Goal: Task Accomplishment & Management: Use online tool/utility

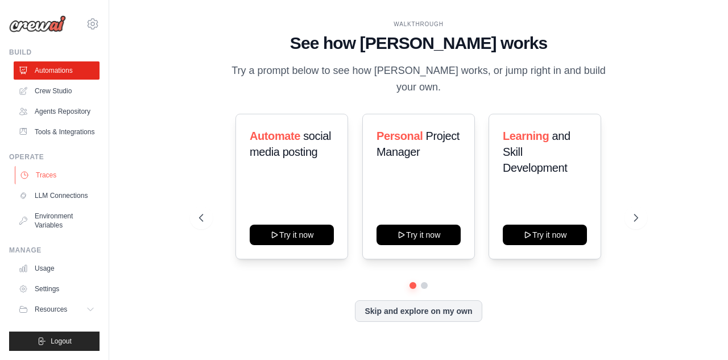
click at [60, 174] on link "Traces" at bounding box center [58, 175] width 86 height 18
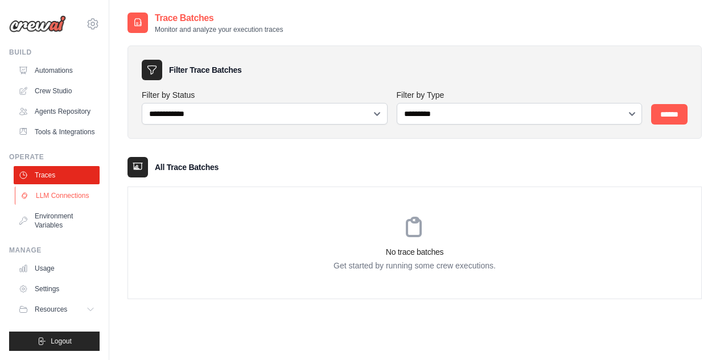
click at [51, 191] on link "LLM Connections" at bounding box center [58, 196] width 86 height 18
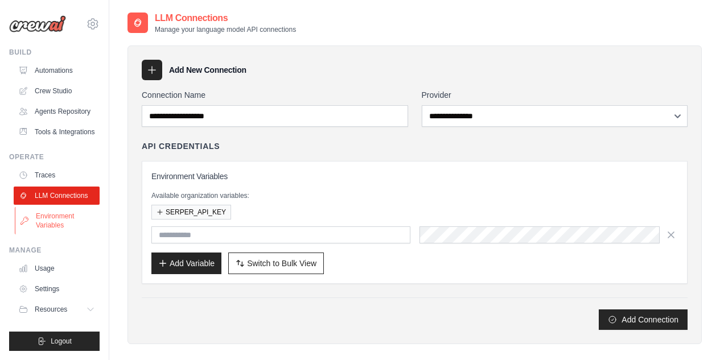
click at [52, 214] on link "Environment Variables" at bounding box center [58, 220] width 86 height 27
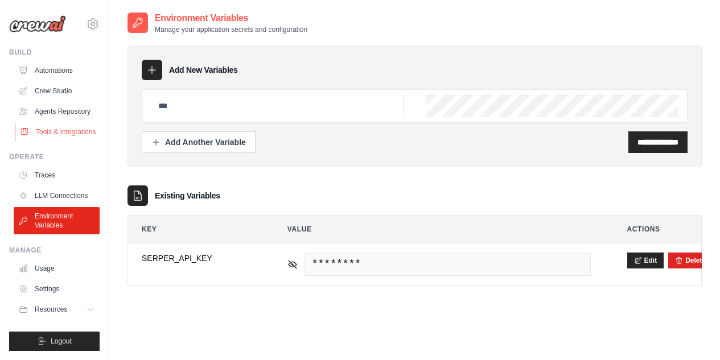
click at [64, 130] on link "Tools & Integrations" at bounding box center [58, 132] width 86 height 18
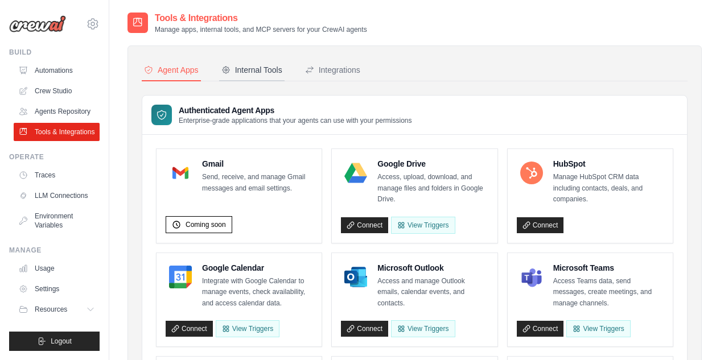
click at [257, 74] on div "Internal Tools" at bounding box center [251, 69] width 61 height 11
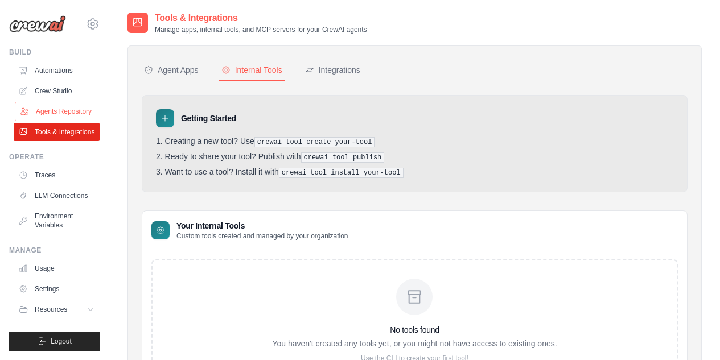
click at [69, 112] on link "Agents Repository" at bounding box center [58, 111] width 86 height 18
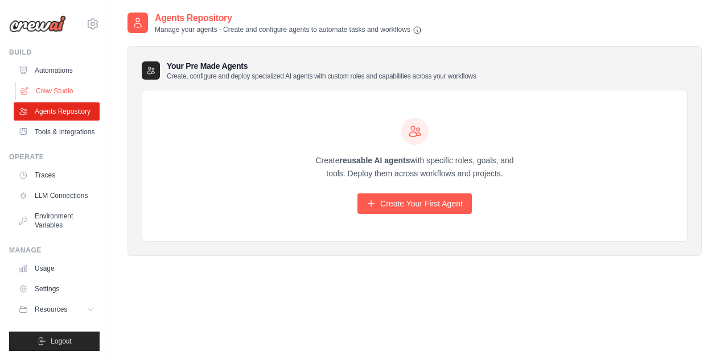
click at [59, 90] on link "Crew Studio" at bounding box center [58, 91] width 86 height 18
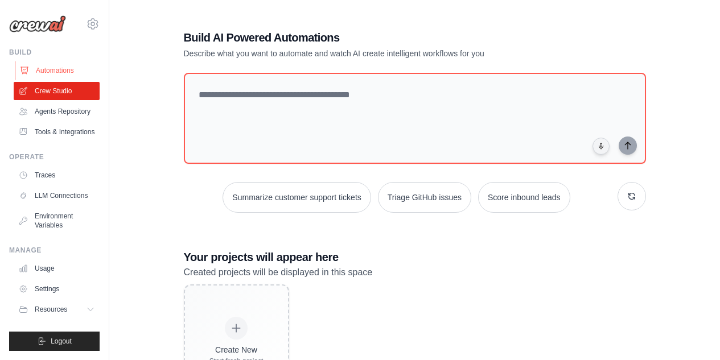
click at [61, 67] on link "Automations" at bounding box center [58, 70] width 86 height 18
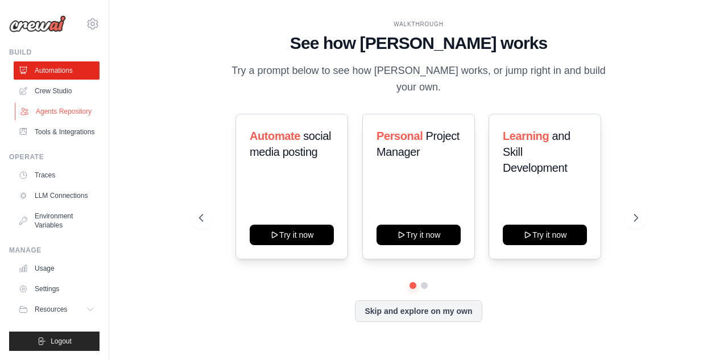
click at [75, 104] on link "Agents Repository" at bounding box center [58, 111] width 86 height 18
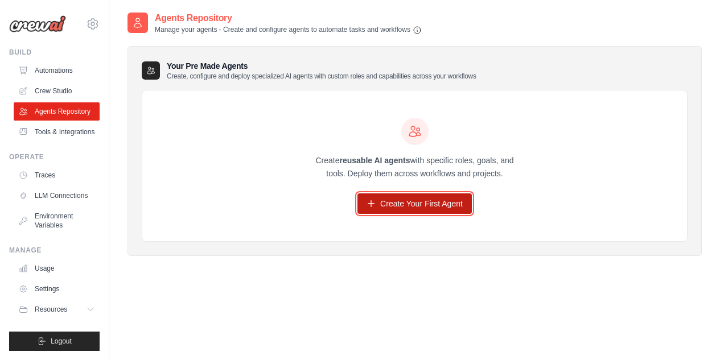
click at [383, 201] on link "Create Your First Agent" at bounding box center [414, 203] width 114 height 20
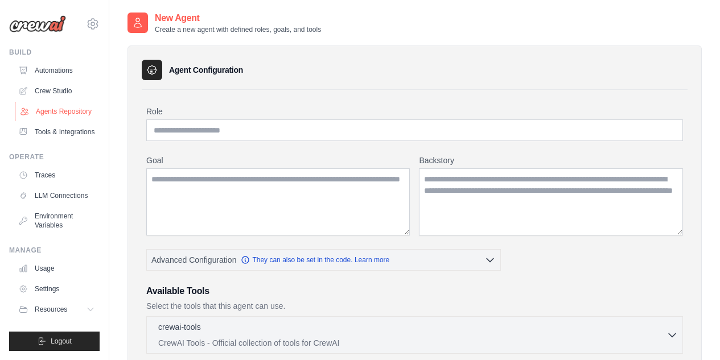
click at [68, 110] on link "Agents Repository" at bounding box center [58, 111] width 86 height 18
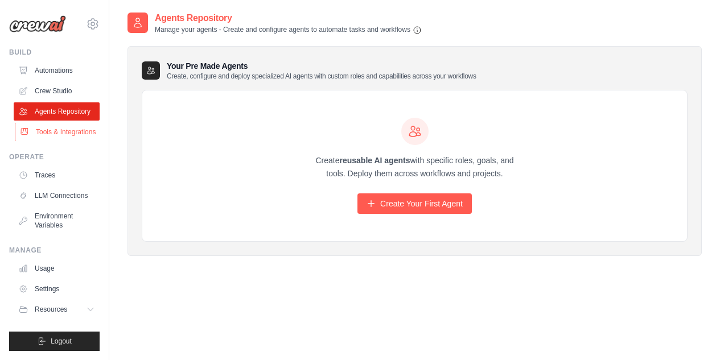
click at [47, 130] on link "Tools & Integrations" at bounding box center [58, 132] width 86 height 18
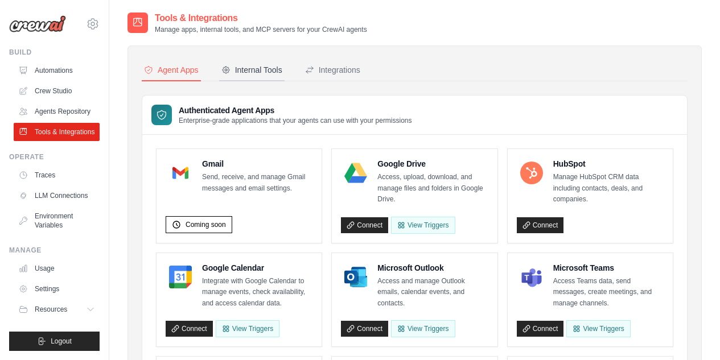
click at [242, 78] on button "Internal Tools" at bounding box center [251, 71] width 65 height 22
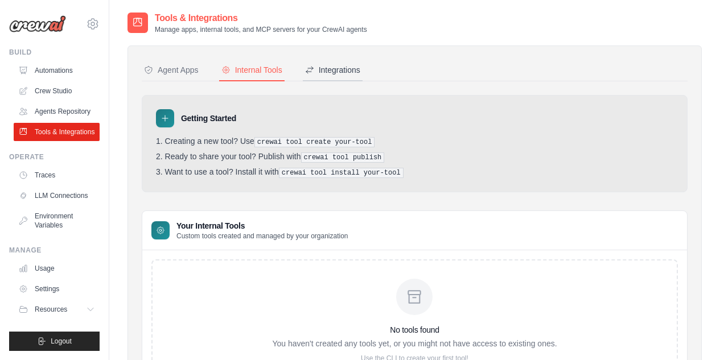
click at [325, 72] on div "Integrations" at bounding box center [332, 69] width 55 height 11
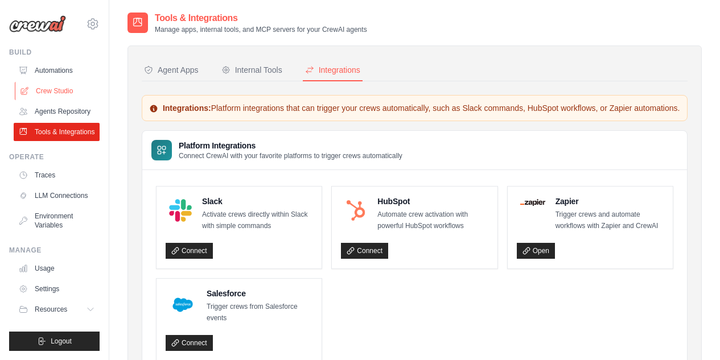
click at [57, 82] on link "Crew Studio" at bounding box center [58, 91] width 86 height 18
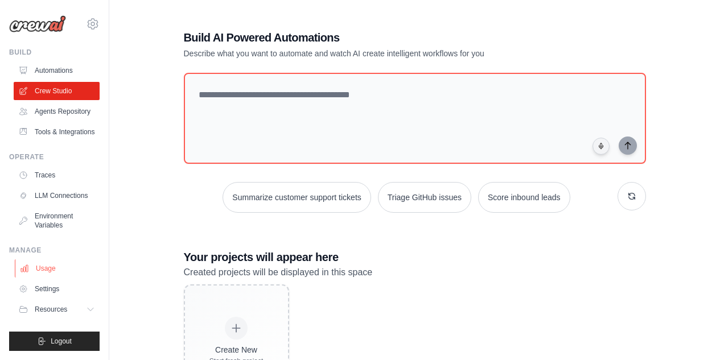
scroll to position [68, 0]
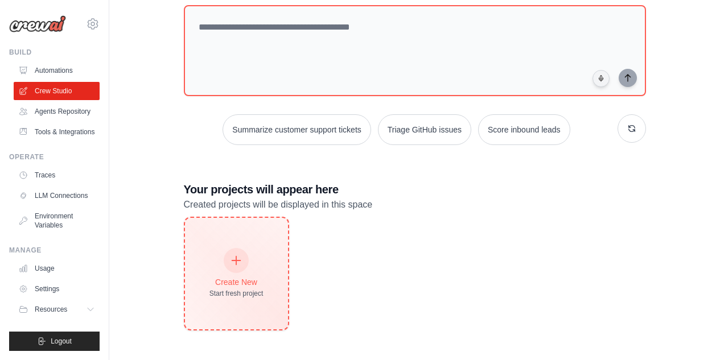
click at [237, 287] on div "Create New Start fresh project" at bounding box center [236, 273] width 54 height 49
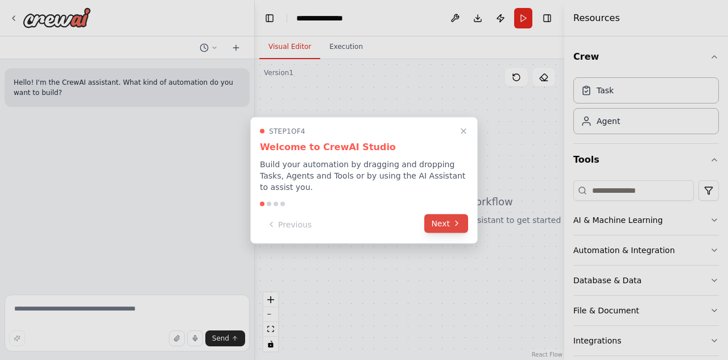
click at [434, 219] on button "Next" at bounding box center [446, 223] width 44 height 19
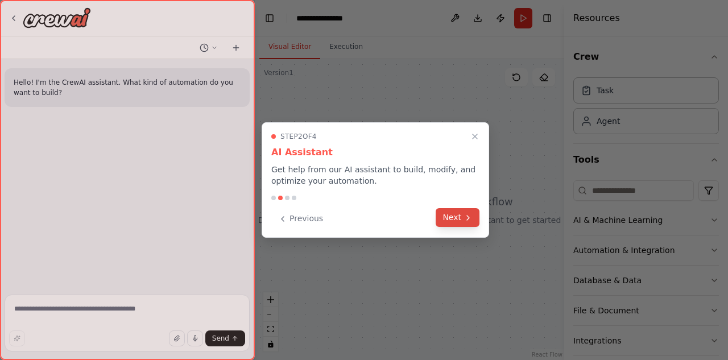
click at [455, 218] on button "Next" at bounding box center [458, 217] width 44 height 19
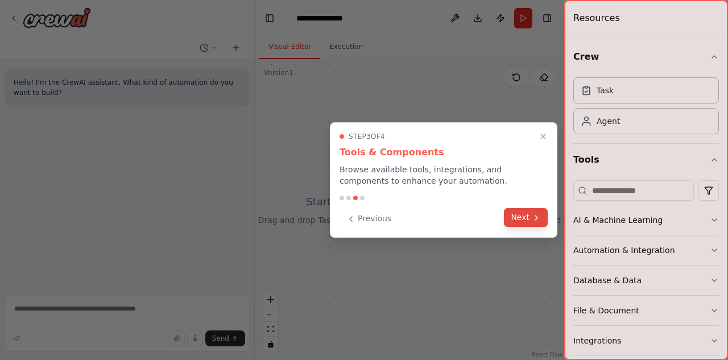
click at [532, 221] on icon at bounding box center [536, 217] width 9 height 9
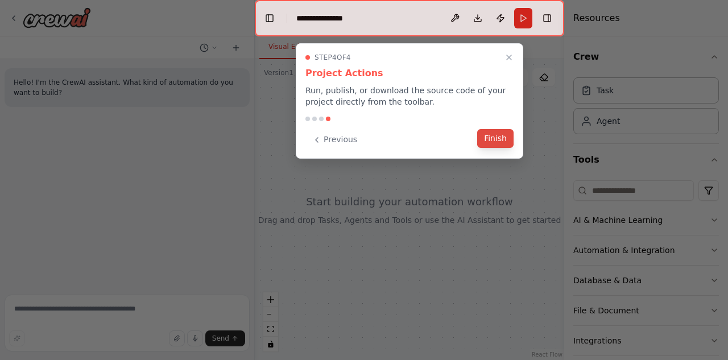
click at [501, 137] on button "Finish" at bounding box center [495, 138] width 36 height 19
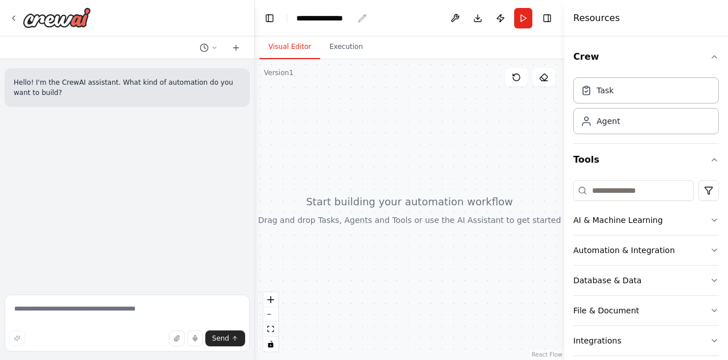
click at [340, 15] on div "**********" at bounding box center [324, 18] width 57 height 11
click at [355, 18] on div "**********" at bounding box center [338, 18] width 85 height 11
click at [402, 152] on div at bounding box center [410, 209] width 310 height 301
click at [626, 88] on div "Task" at bounding box center [647, 90] width 146 height 26
click at [605, 115] on div "Agent" at bounding box center [608, 120] width 23 height 11
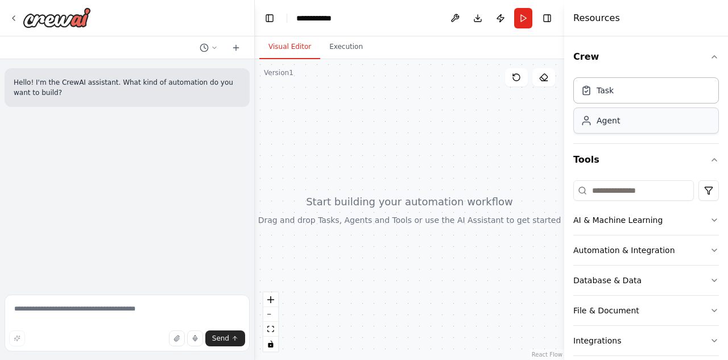
click at [605, 115] on div "Agent" at bounding box center [608, 120] width 23 height 11
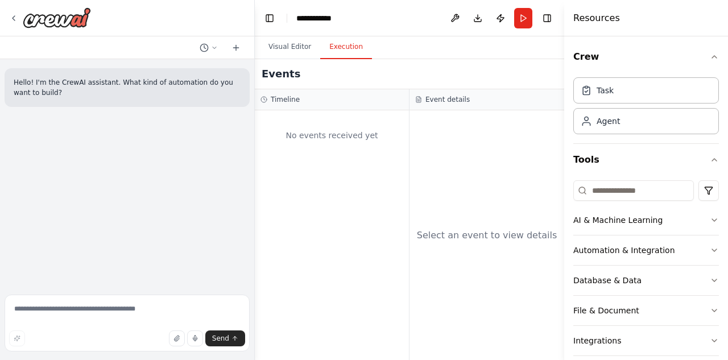
click at [325, 42] on button "Execution" at bounding box center [346, 47] width 52 height 24
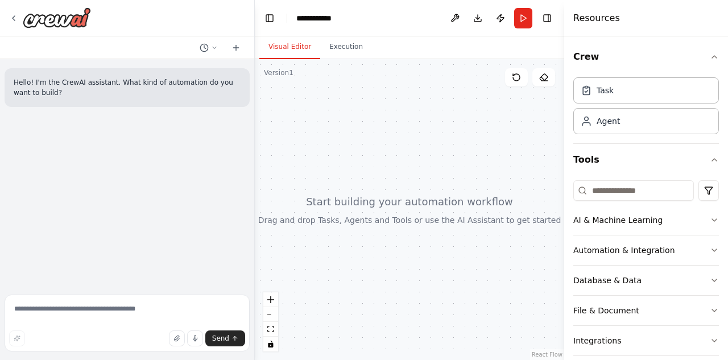
click at [294, 43] on button "Visual Editor" at bounding box center [289, 47] width 61 height 24
click at [274, 298] on icon "zoom in" at bounding box center [270, 299] width 7 height 7
click at [332, 204] on div at bounding box center [410, 209] width 310 height 301
drag, startPoint x: 332, startPoint y: 204, endPoint x: 347, endPoint y: 134, distance: 71.1
click at [347, 134] on div at bounding box center [410, 209] width 310 height 301
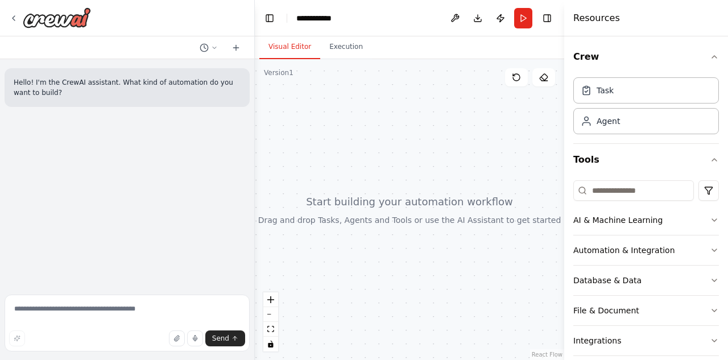
drag, startPoint x: 341, startPoint y: 196, endPoint x: 337, endPoint y: 258, distance: 62.1
click at [337, 258] on div at bounding box center [410, 209] width 310 height 301
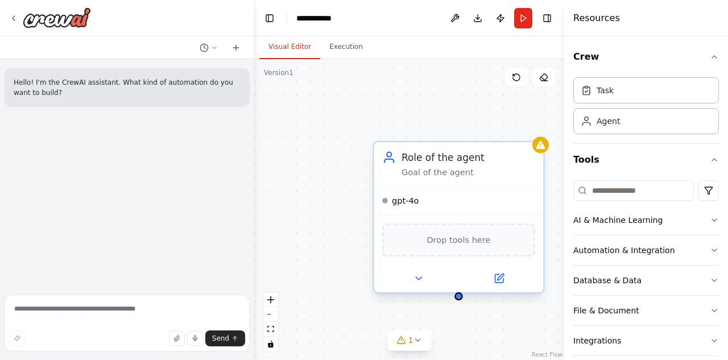
click at [504, 270] on div at bounding box center [459, 278] width 170 height 27
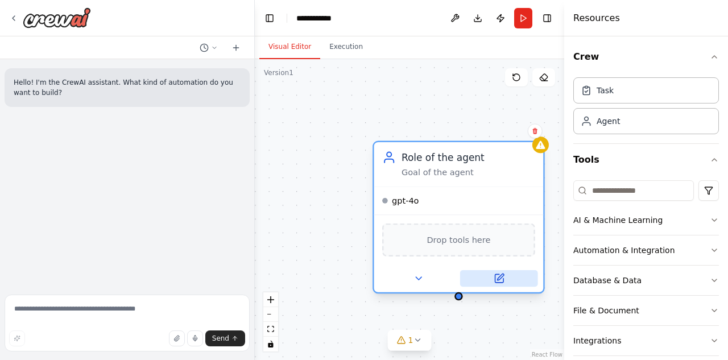
click at [502, 277] on icon at bounding box center [500, 277] width 6 height 6
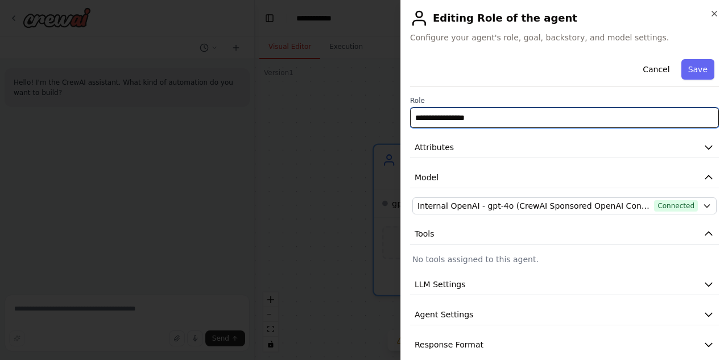
click at [510, 117] on input "**********" at bounding box center [564, 118] width 309 height 20
click at [478, 119] on input "**********" at bounding box center [564, 118] width 309 height 20
type input "*"
type input "**********"
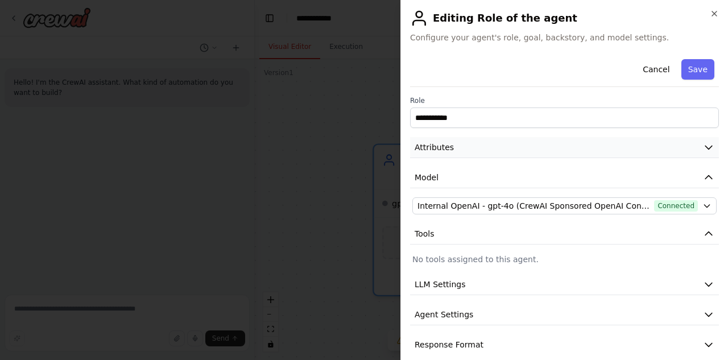
click at [587, 145] on button "Attributes" at bounding box center [564, 147] width 309 height 21
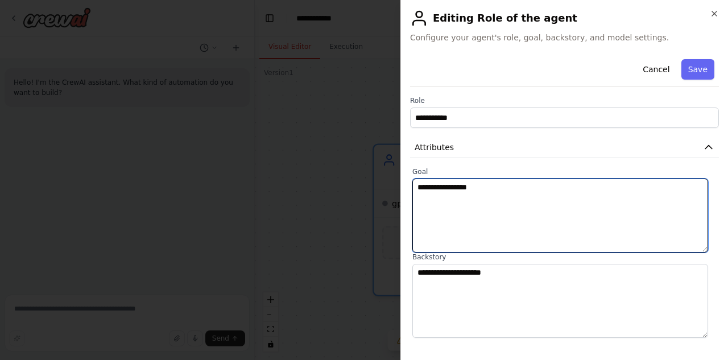
click at [504, 191] on textarea "**********" at bounding box center [560, 216] width 296 height 74
click at [481, 191] on textarea "**********" at bounding box center [560, 216] width 296 height 74
paste textarea "**********"
click at [556, 187] on textarea "**********" at bounding box center [560, 216] width 296 height 74
type textarea "**********"
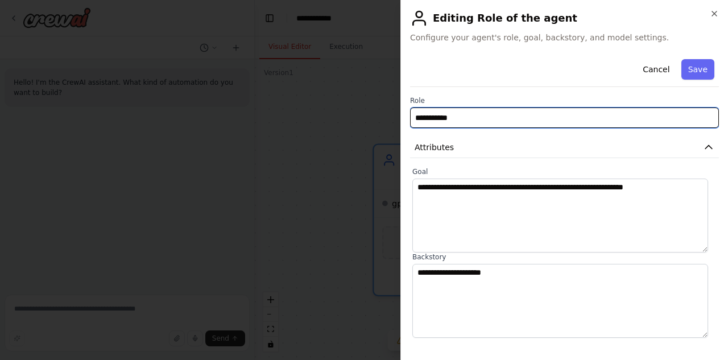
click at [468, 120] on input "**********" at bounding box center [564, 118] width 309 height 20
paste input "**********"
type input "**********"
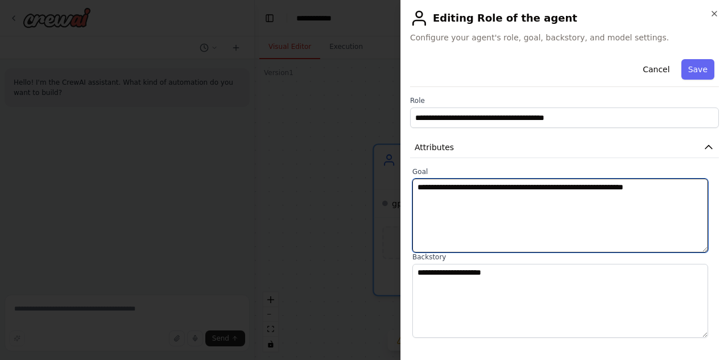
click at [469, 199] on textarea "**********" at bounding box center [560, 216] width 296 height 74
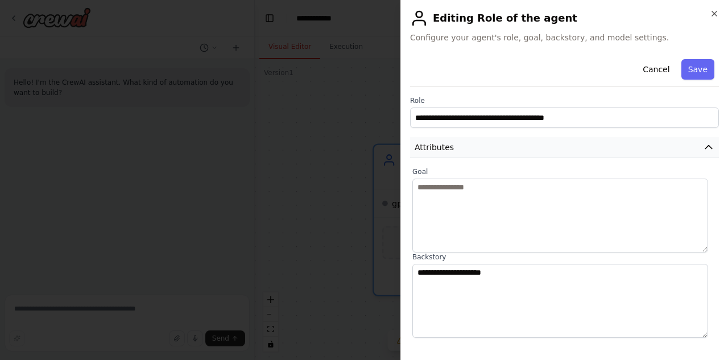
click at [706, 143] on icon "button" at bounding box center [708, 147] width 11 height 11
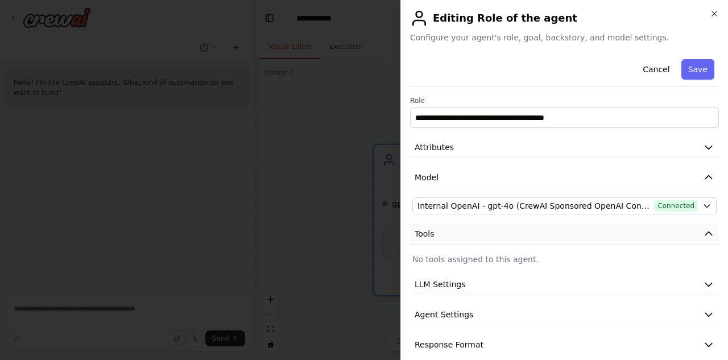
click at [514, 234] on button "Tools" at bounding box center [564, 234] width 309 height 21
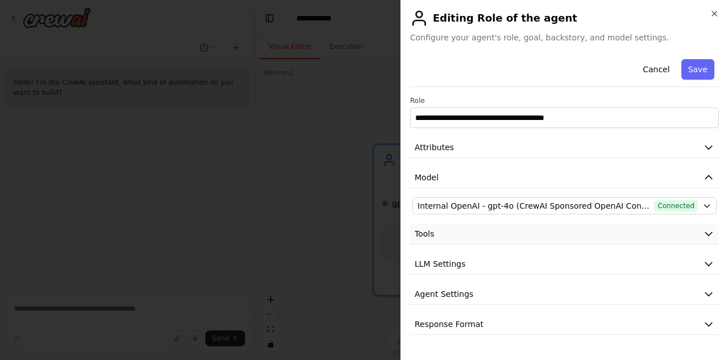
click at [514, 234] on button "Tools" at bounding box center [564, 234] width 309 height 21
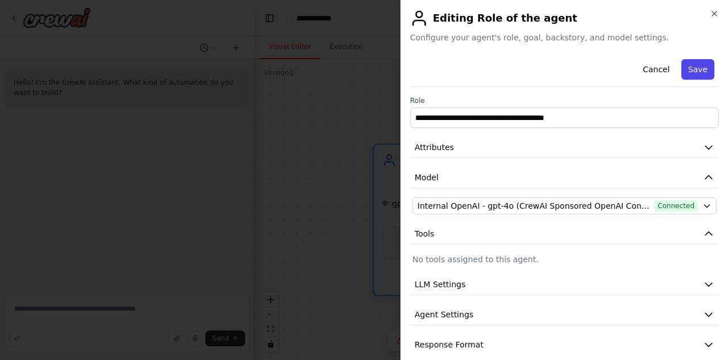
click at [694, 71] on button "Save" at bounding box center [698, 69] width 33 height 20
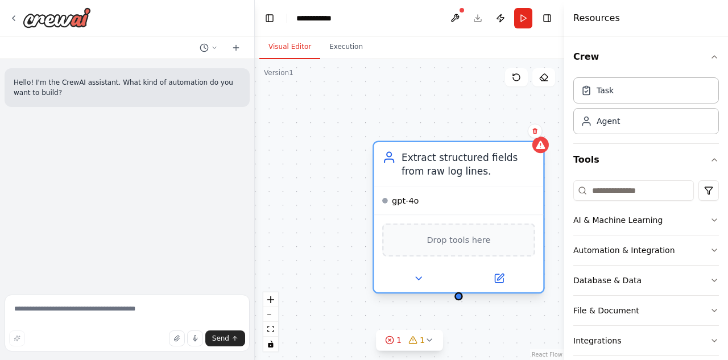
click at [463, 170] on div "Extract structured fields from raw log lines." at bounding box center [469, 164] width 134 height 27
click at [453, 243] on span "Drop tools here" at bounding box center [459, 240] width 64 height 14
click at [498, 280] on icon at bounding box center [500, 277] width 6 height 6
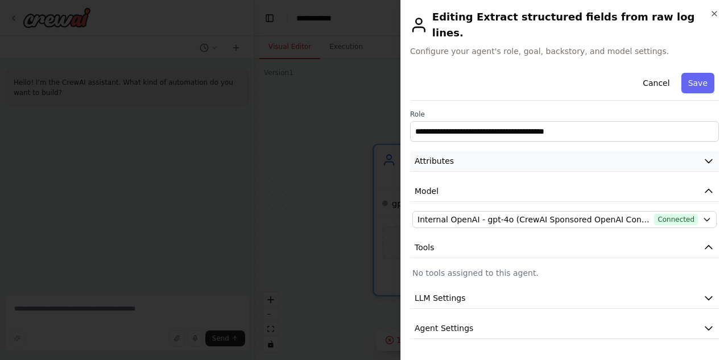
click at [563, 151] on button "Attributes" at bounding box center [564, 161] width 309 height 21
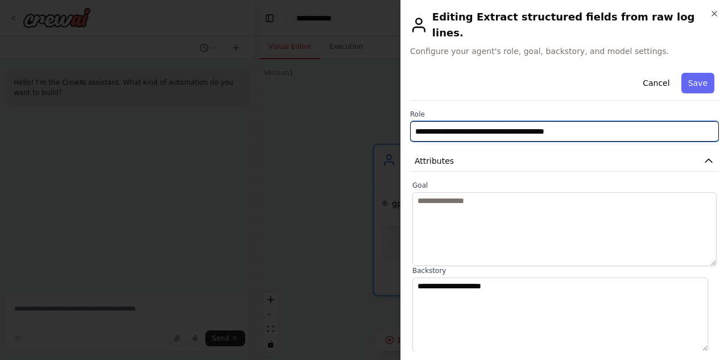
click at [588, 121] on input "**********" at bounding box center [564, 131] width 309 height 20
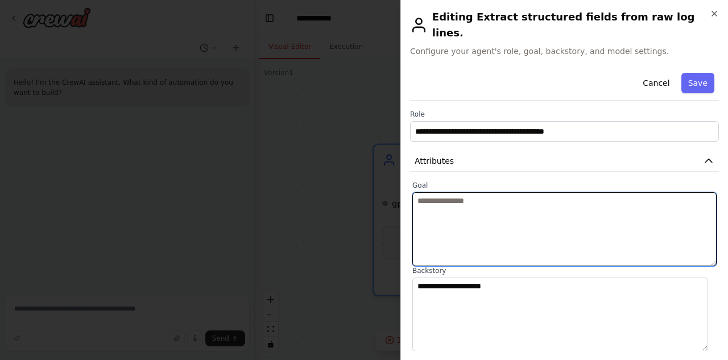
click at [427, 194] on textarea at bounding box center [564, 229] width 304 height 74
paste textarea "**********"
type textarea "**********"
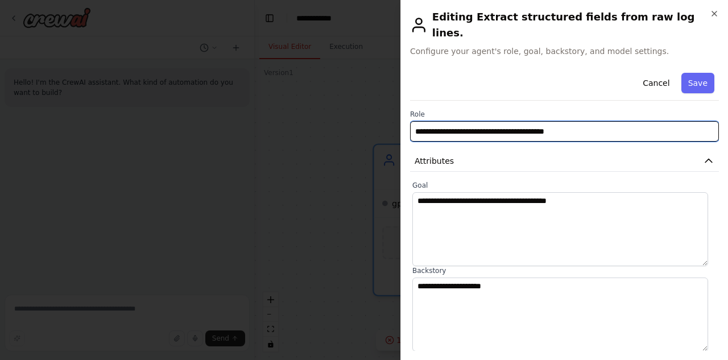
click at [576, 121] on input "**********" at bounding box center [564, 131] width 309 height 20
paste input "text"
type input "**********"
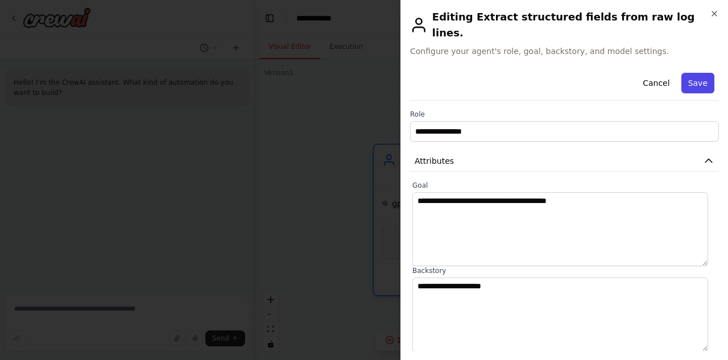
click at [695, 73] on button "Save" at bounding box center [698, 83] width 33 height 20
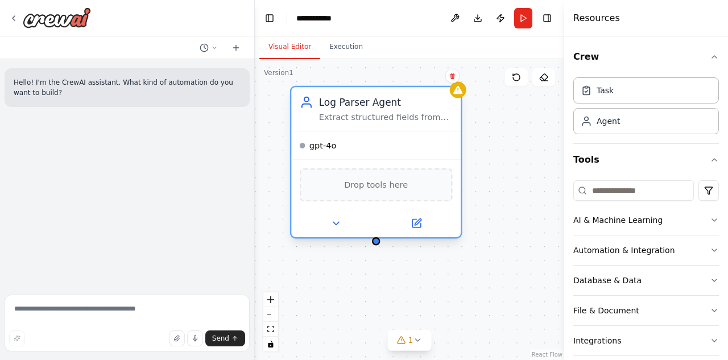
drag, startPoint x: 470, startPoint y: 171, endPoint x: 382, endPoint y: 119, distance: 102.1
click at [382, 119] on div "Extract structured fields from raw log lines." at bounding box center [386, 117] width 134 height 11
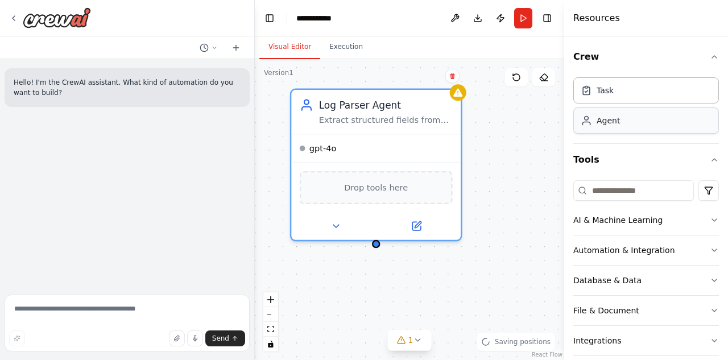
click at [609, 120] on div "Agent" at bounding box center [608, 120] width 23 height 11
click at [592, 124] on div "Agent" at bounding box center [600, 120] width 39 height 11
click at [486, 135] on div "Log Parser Agent Extract structured fields from raw log lines. gpt-4o Drop tool…" at bounding box center [410, 209] width 310 height 301
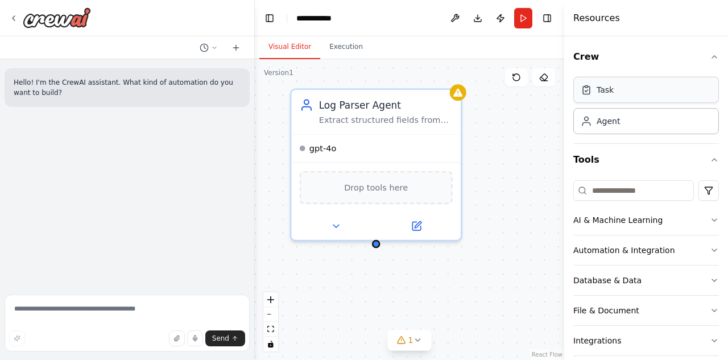
click at [596, 88] on div "Task" at bounding box center [597, 89] width 33 height 11
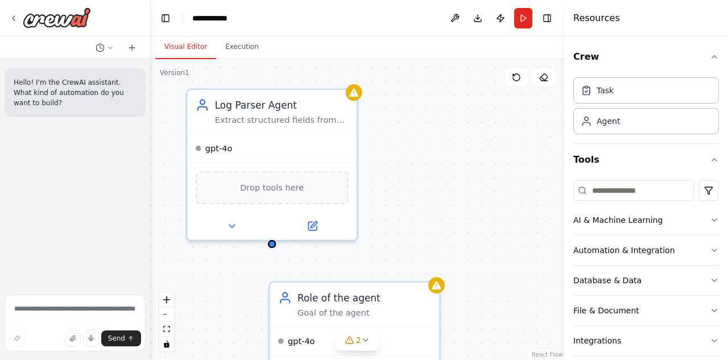
drag, startPoint x: 253, startPoint y: 119, endPoint x: -27, endPoint y: 134, distance: 279.7
click at [0, 134] on html "**********" at bounding box center [364, 180] width 728 height 360
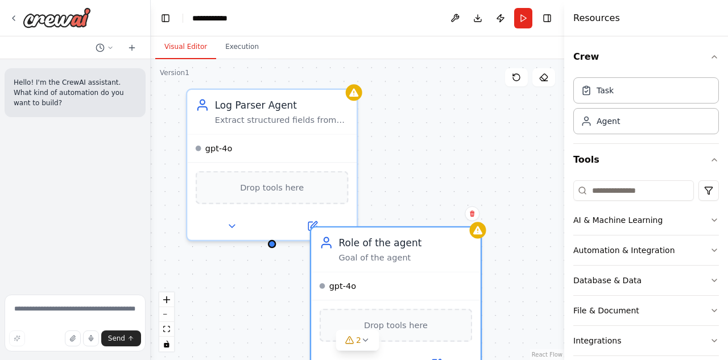
drag, startPoint x: 386, startPoint y: 282, endPoint x: 432, endPoint y: 220, distance: 76.9
click at [432, 220] on div "Log Parser Agent Extract structured fields from raw log lines. gpt-4o Drop tool…" at bounding box center [358, 209] width 414 height 301
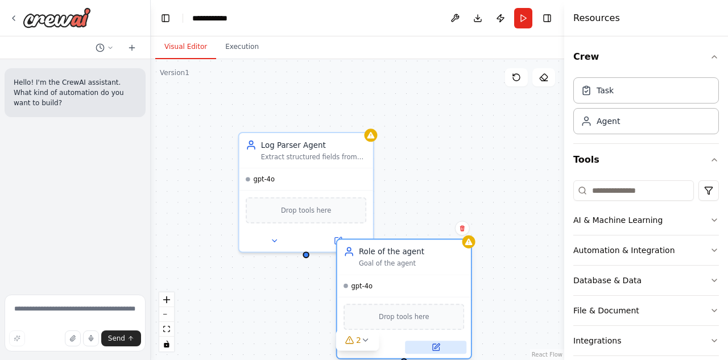
click at [436, 350] on icon at bounding box center [435, 347] width 6 height 6
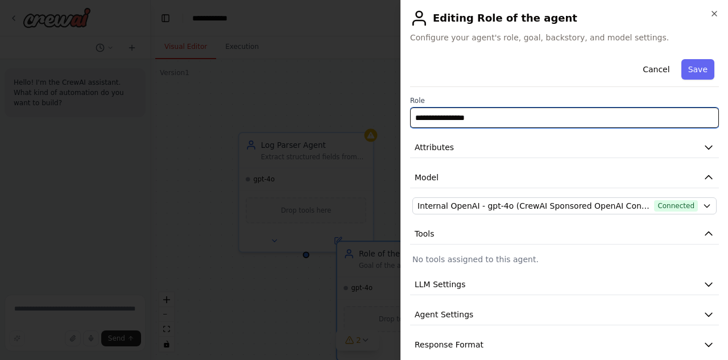
click at [485, 119] on input "**********" at bounding box center [564, 118] width 309 height 20
paste input "*"
type input "**********"
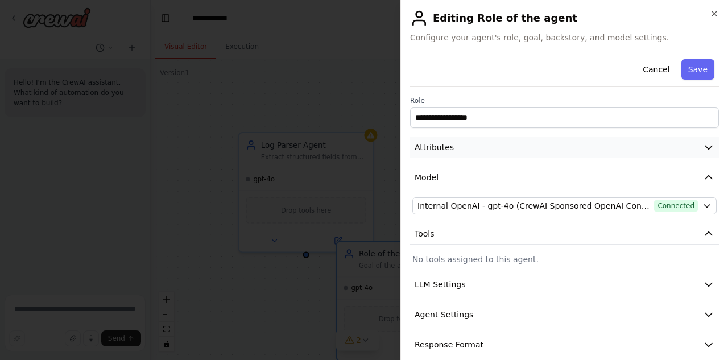
click at [572, 139] on button "Attributes" at bounding box center [564, 147] width 309 height 21
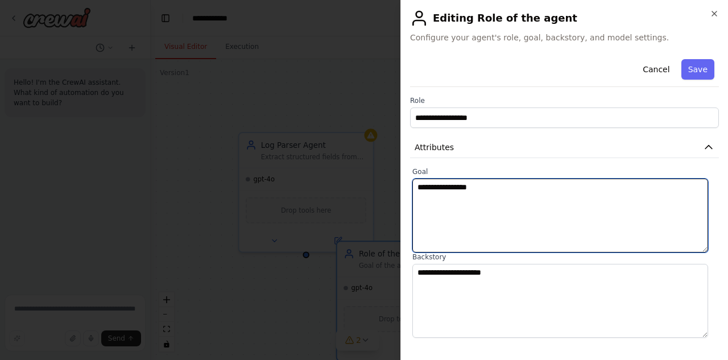
click at [485, 186] on textarea "**********" at bounding box center [560, 216] width 296 height 74
paste textarea "**********"
type textarea "**********"
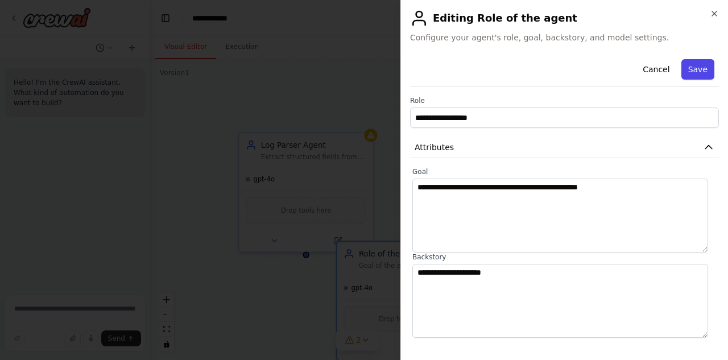
click at [696, 64] on button "Save" at bounding box center [698, 69] width 33 height 20
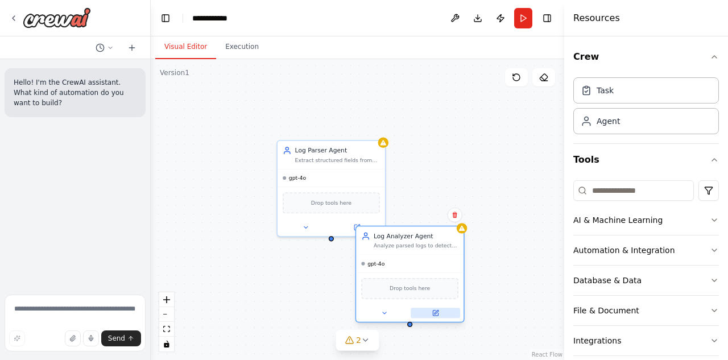
click at [438, 312] on icon at bounding box center [437, 312] width 4 height 4
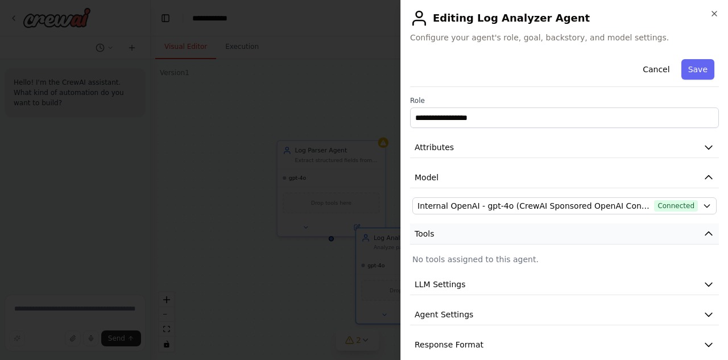
click at [550, 237] on button "Tools" at bounding box center [564, 234] width 309 height 21
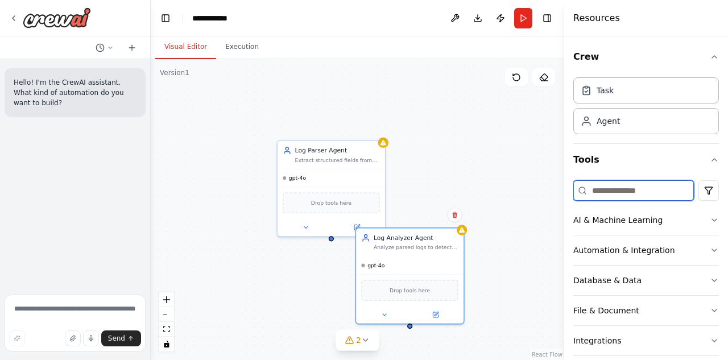
click at [626, 189] on input at bounding box center [634, 190] width 121 height 20
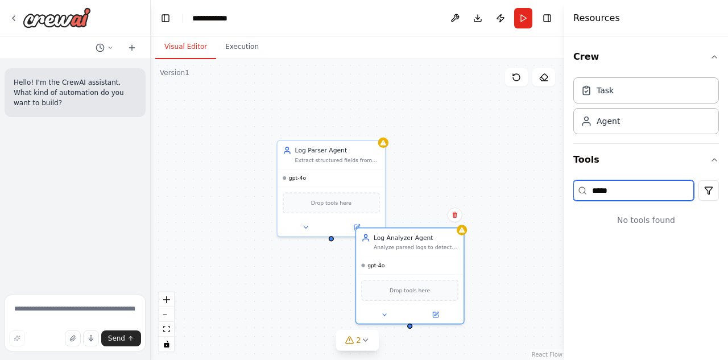
click at [636, 193] on input "*****" at bounding box center [634, 190] width 121 height 20
type input "*"
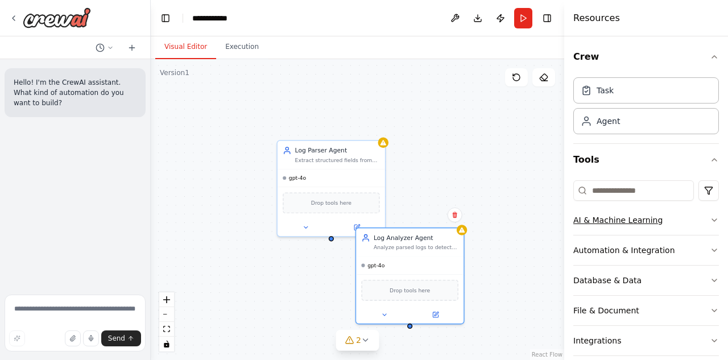
click at [707, 215] on button "AI & Machine Learning" at bounding box center [647, 220] width 146 height 30
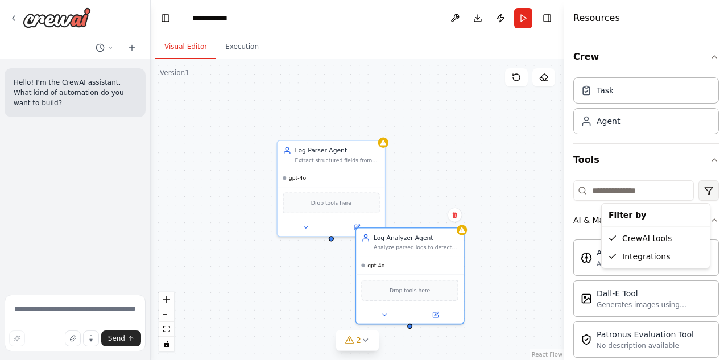
click at [704, 187] on html "**********" at bounding box center [364, 180] width 728 height 360
click at [645, 186] on html "**********" at bounding box center [364, 180] width 728 height 360
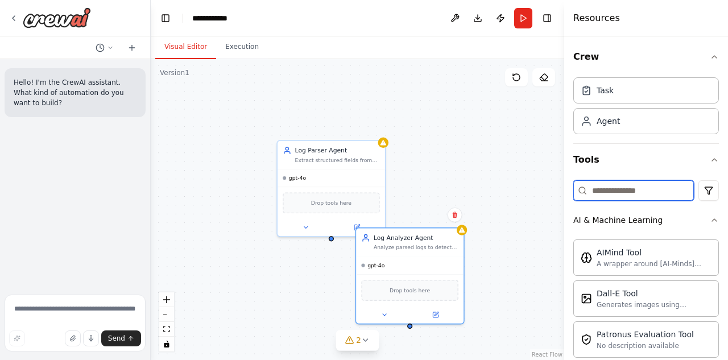
click at [645, 186] on input at bounding box center [634, 190] width 121 height 20
click at [627, 220] on div "AI & Machine Learning" at bounding box center [618, 219] width 89 height 11
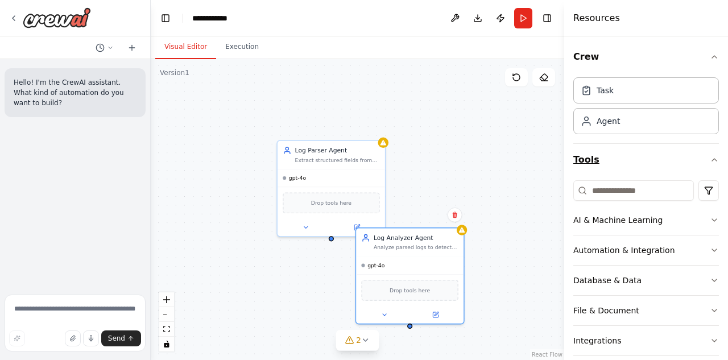
click at [710, 155] on icon "button" at bounding box center [714, 159] width 9 height 9
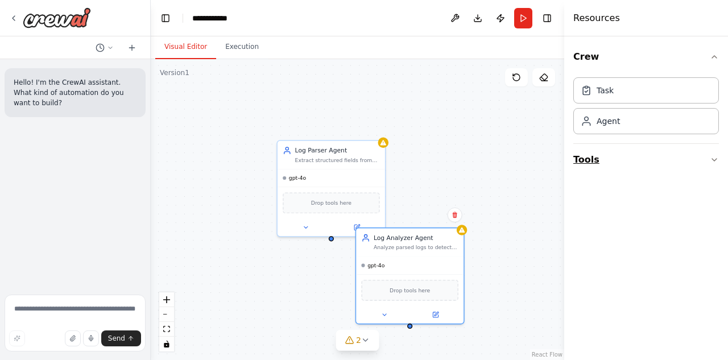
click at [585, 157] on button "Tools" at bounding box center [647, 160] width 146 height 32
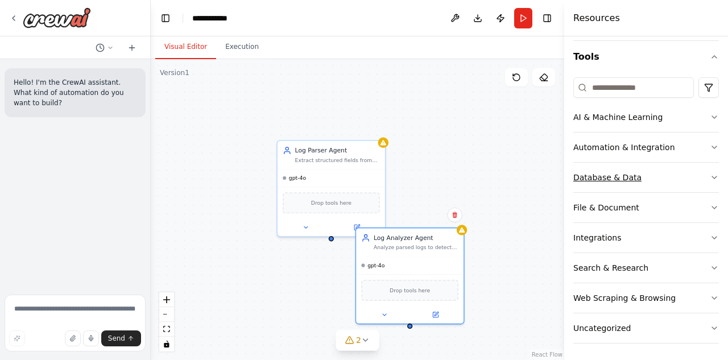
scroll to position [105, 0]
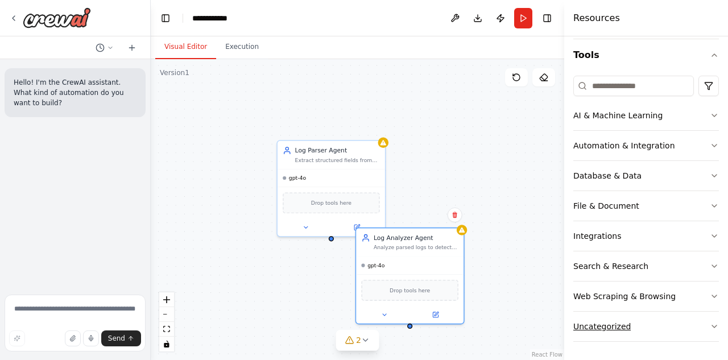
click at [710, 328] on icon "button" at bounding box center [714, 326] width 9 height 9
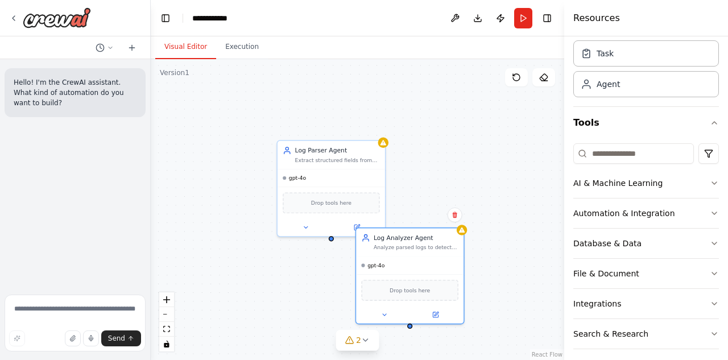
scroll to position [35, 0]
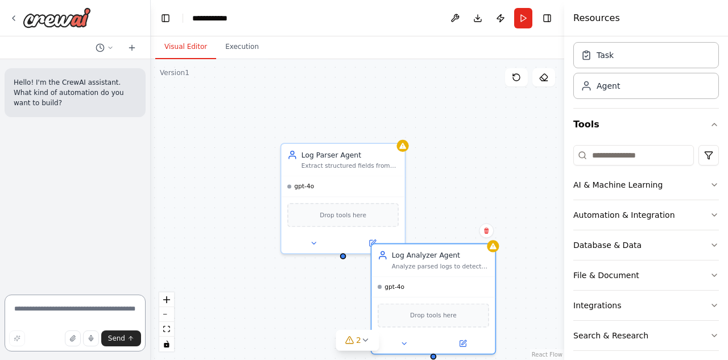
click at [41, 308] on textarea at bounding box center [75, 323] width 141 height 57
type textarea "**********"
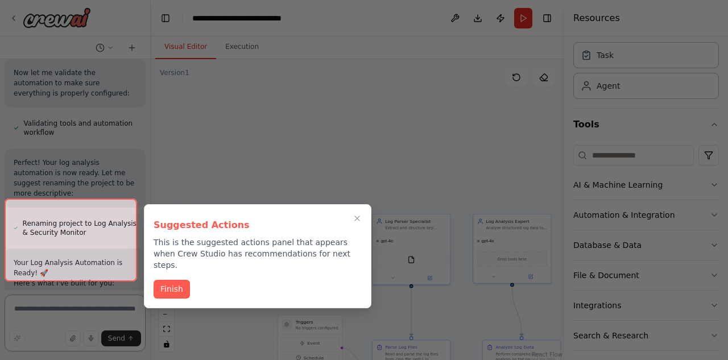
scroll to position [1153, 0]
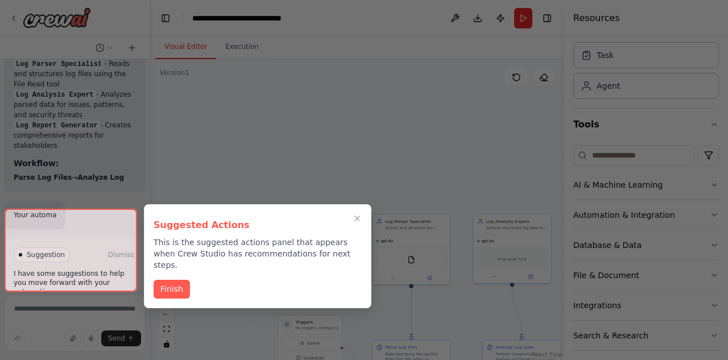
click at [46, 244] on div at bounding box center [71, 250] width 133 height 83
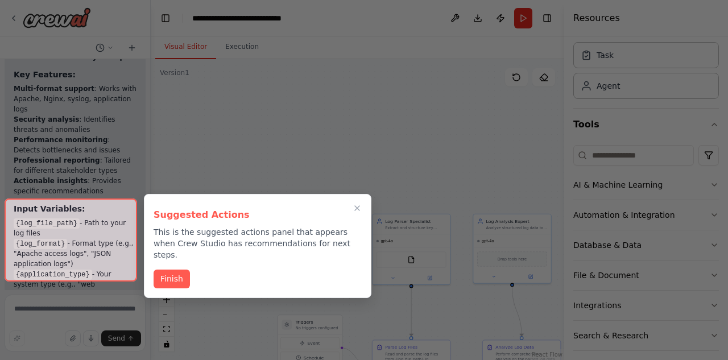
scroll to position [1490, 0]
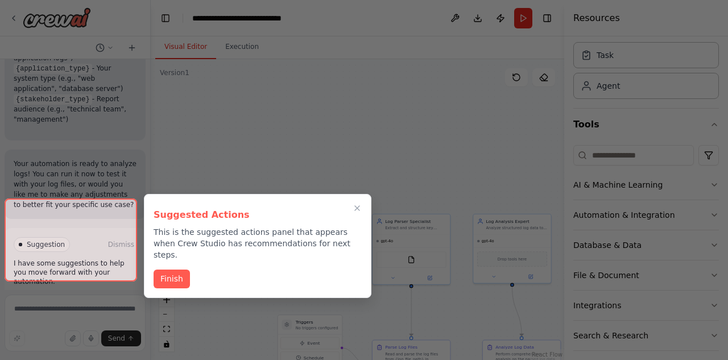
click at [117, 176] on div at bounding box center [364, 180] width 728 height 360
click at [355, 209] on icon "Close walkthrough" at bounding box center [357, 208] width 10 height 10
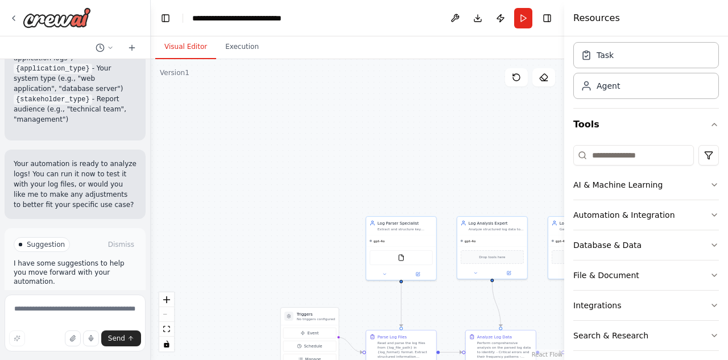
click at [165, 317] on div "React Flow controls" at bounding box center [166, 321] width 15 height 59
drag, startPoint x: 408, startPoint y: 255, endPoint x: 308, endPoint y: 95, distance: 188.8
click at [308, 107] on div "FileReadTool" at bounding box center [304, 114] width 63 height 15
drag, startPoint x: 296, startPoint y: 86, endPoint x: 264, endPoint y: 138, distance: 61.3
click at [264, 138] on div "FileReadTool" at bounding box center [270, 148] width 70 height 22
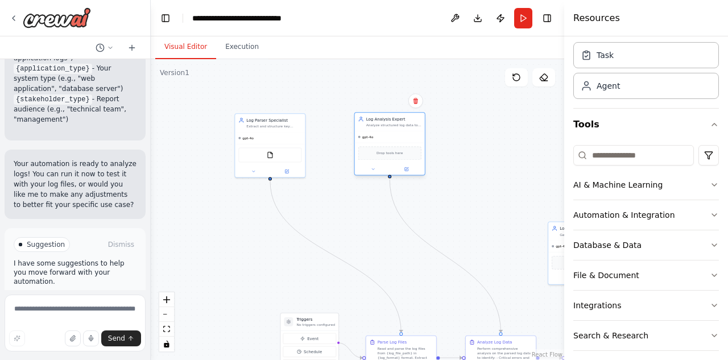
drag, startPoint x: 490, startPoint y: 244, endPoint x: 385, endPoint y: 138, distance: 148.9
click at [385, 138] on div "gpt-4o" at bounding box center [390, 136] width 70 height 11
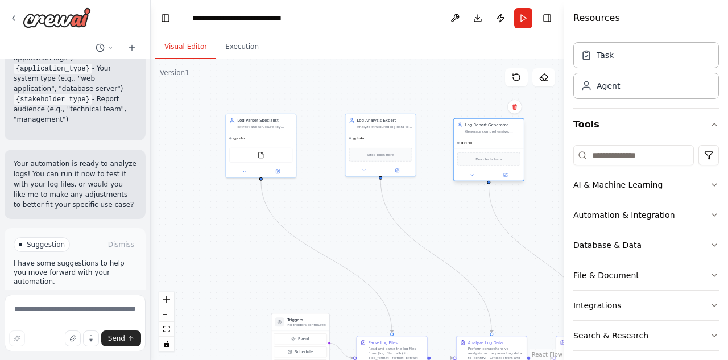
drag, startPoint x: 559, startPoint y: 241, endPoint x: 457, endPoint y: 137, distance: 145.2
click at [457, 137] on div "gpt-4o" at bounding box center [489, 142] width 70 height 11
drag, startPoint x: 288, startPoint y: 332, endPoint x: 189, endPoint y: 268, distance: 118.0
click at [189, 269] on div "Event Schedule Manage" at bounding box center [204, 290] width 58 height 42
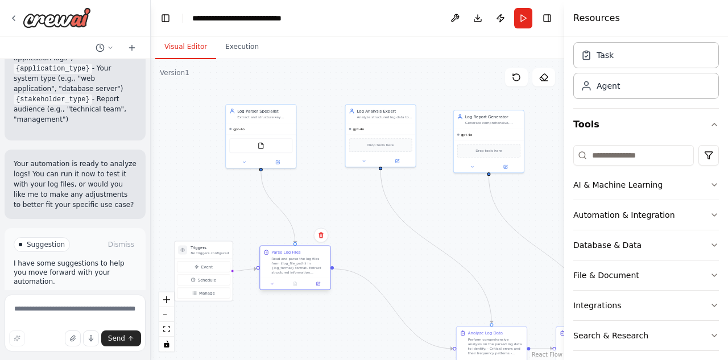
drag, startPoint x: 393, startPoint y: 352, endPoint x: 290, endPoint y: 259, distance: 138.2
click at [290, 259] on div "Read and parse the log files from {log_file_path} in {log_format} format. Extra…" at bounding box center [298, 266] width 55 height 18
drag, startPoint x: 496, startPoint y: 345, endPoint x: 483, endPoint y: 346, distance: 13.1
drag, startPoint x: 483, startPoint y: 346, endPoint x: 386, endPoint y: 259, distance: 130.1
click at [386, 259] on div "Perform comprehensive analysis on the parsed log data to identify: - Critical e…" at bounding box center [401, 262] width 55 height 18
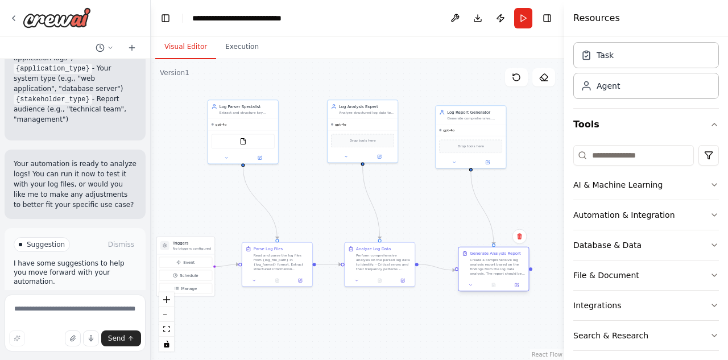
drag, startPoint x: 559, startPoint y: 340, endPoint x: 460, endPoint y: 262, distance: 126.0
click at [460, 262] on div "Generate Analysis Report Create a comprehensive log analysis report based on th…" at bounding box center [494, 263] width 70 height 32
click at [259, 158] on icon at bounding box center [259, 156] width 3 height 3
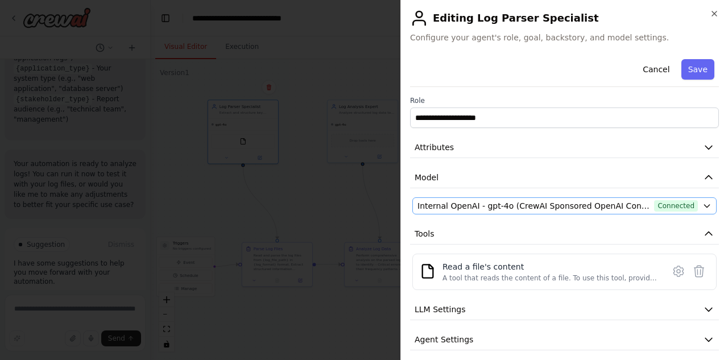
scroll to position [39, 0]
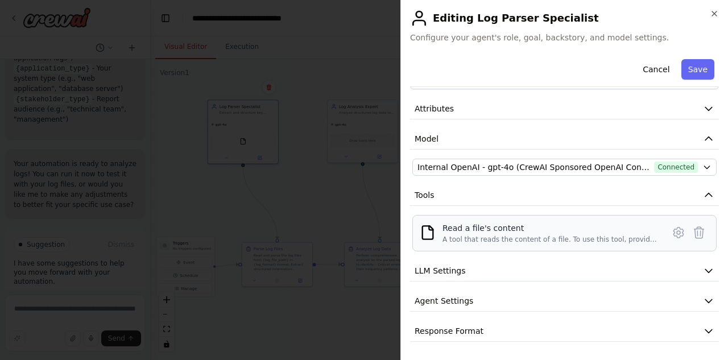
click at [578, 228] on div "Read a file's content" at bounding box center [550, 227] width 214 height 11
click at [434, 234] on img at bounding box center [428, 233] width 16 height 16
click at [706, 195] on icon "button" at bounding box center [709, 194] width 7 height 3
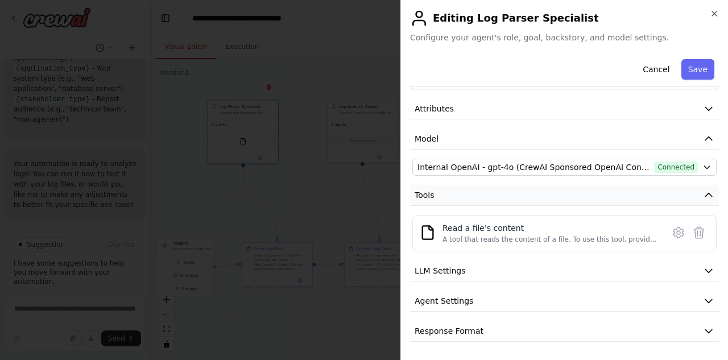
scroll to position [0, 0]
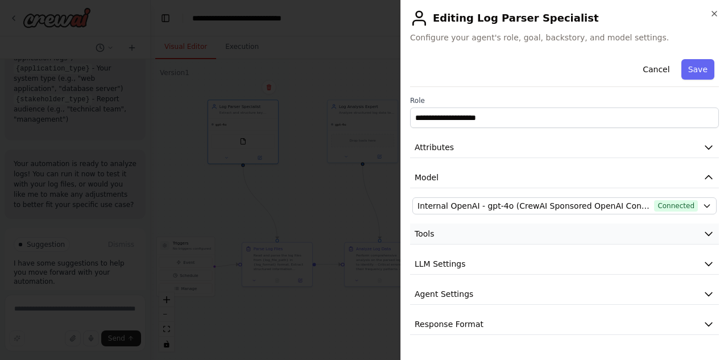
click at [708, 236] on icon "button" at bounding box center [709, 234] width 7 height 3
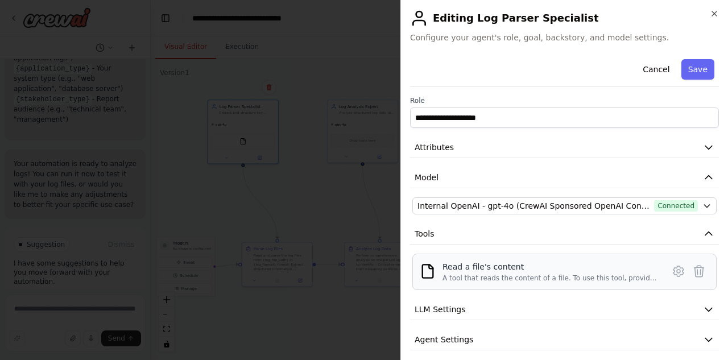
scroll to position [39, 0]
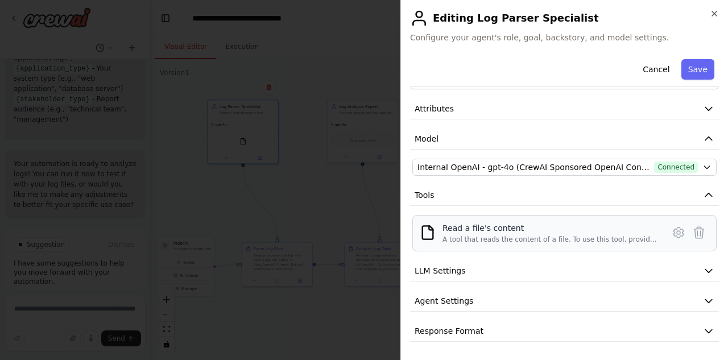
click at [440, 237] on div "Read a file's content A tool that reads the content of a file. To use this tool…" at bounding box center [565, 233] width 290 height 22
click at [672, 232] on icon at bounding box center [679, 233] width 14 height 14
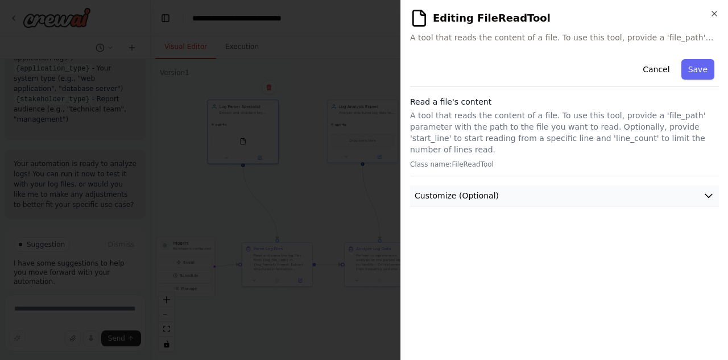
click at [691, 185] on button "Customize (Optional)" at bounding box center [564, 195] width 309 height 21
click at [714, 11] on icon "button" at bounding box center [714, 13] width 9 height 9
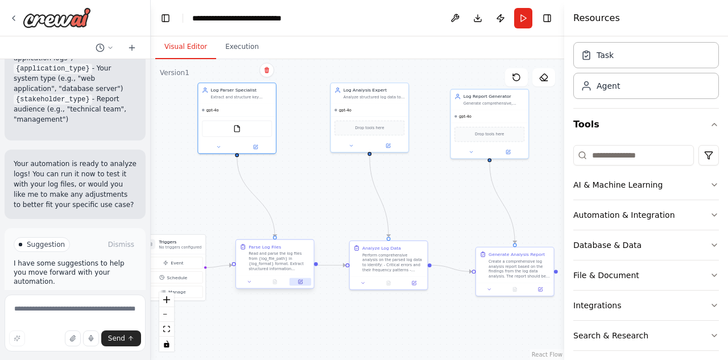
click at [302, 282] on icon at bounding box center [301, 282] width 4 height 4
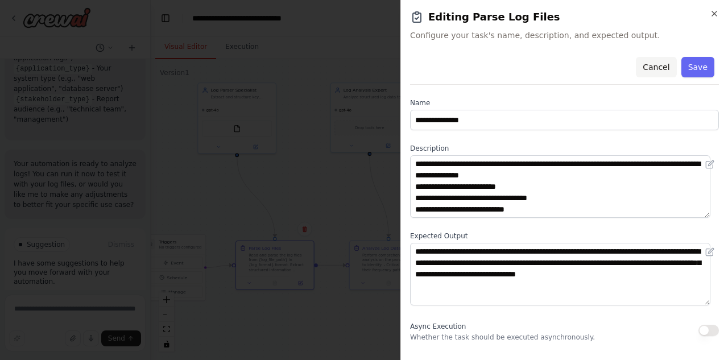
click at [650, 59] on button "Cancel" at bounding box center [656, 67] width 40 height 20
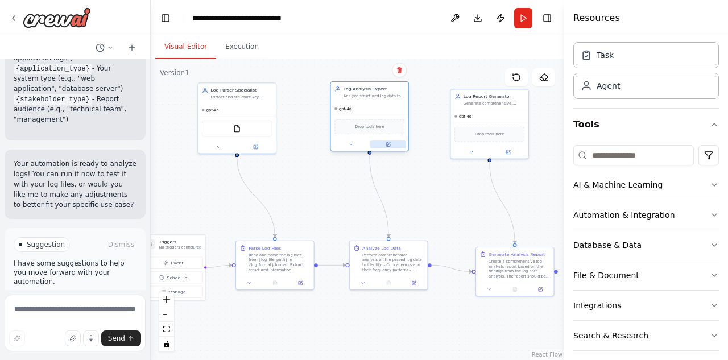
click at [390, 146] on icon at bounding box center [388, 145] width 4 height 4
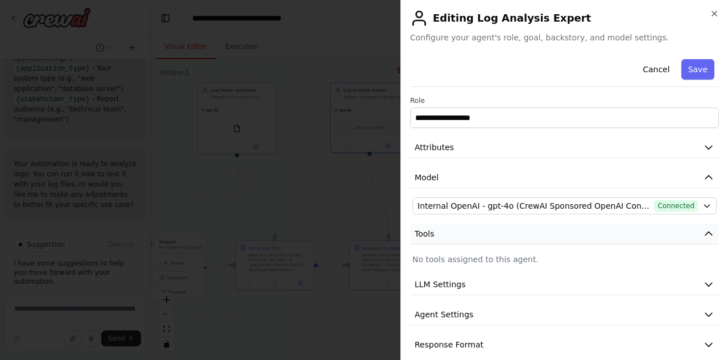
scroll to position [14, 0]
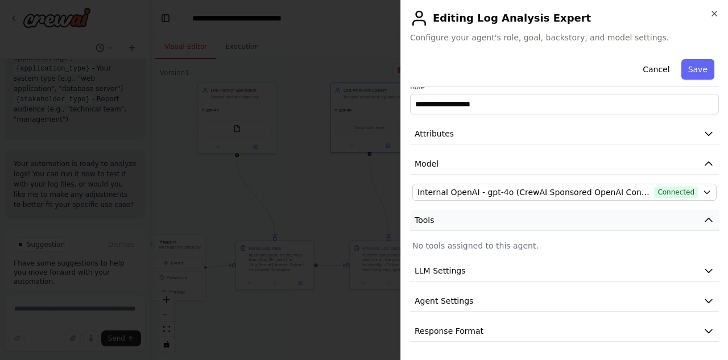
click at [662, 217] on button "Tools" at bounding box center [564, 220] width 309 height 21
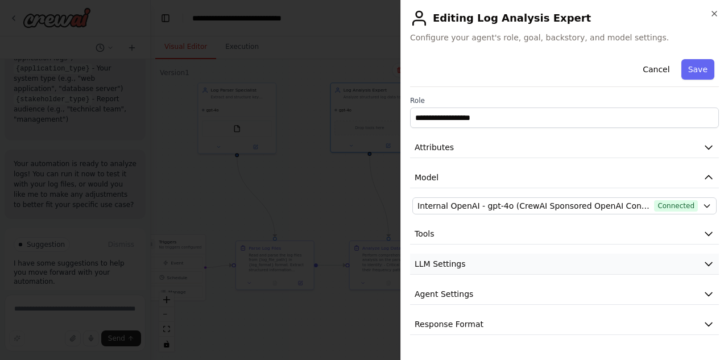
click at [468, 267] on button "LLM Settings" at bounding box center [564, 264] width 309 height 21
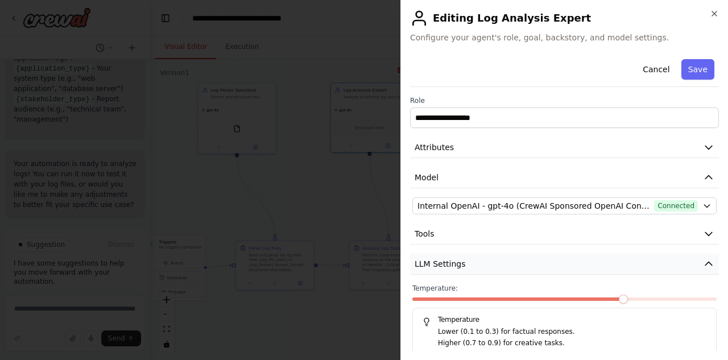
scroll to position [75, 0]
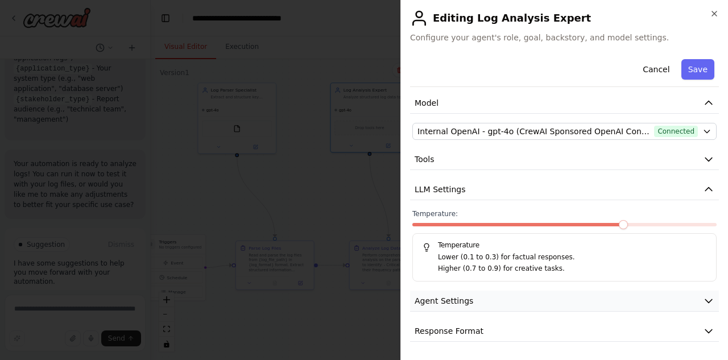
click at [505, 295] on button "Agent Settings" at bounding box center [564, 301] width 309 height 21
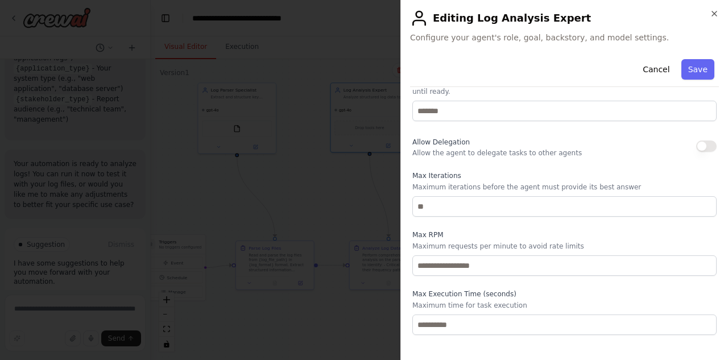
scroll to position [366, 0]
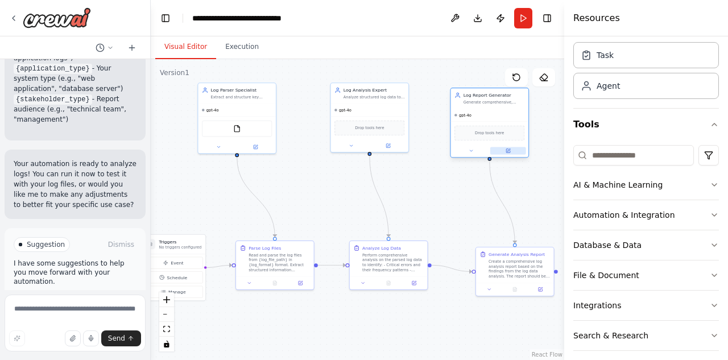
click at [513, 151] on button at bounding box center [508, 150] width 36 height 7
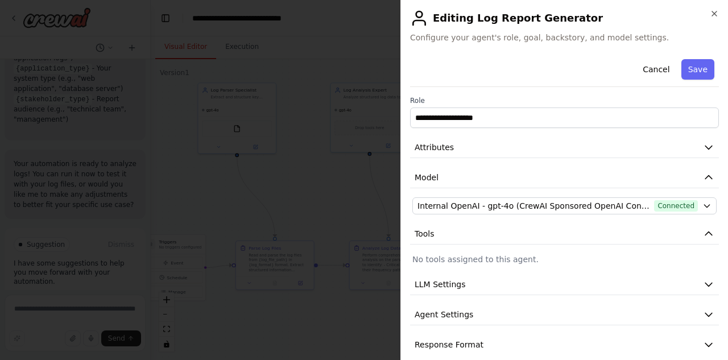
scroll to position [14, 0]
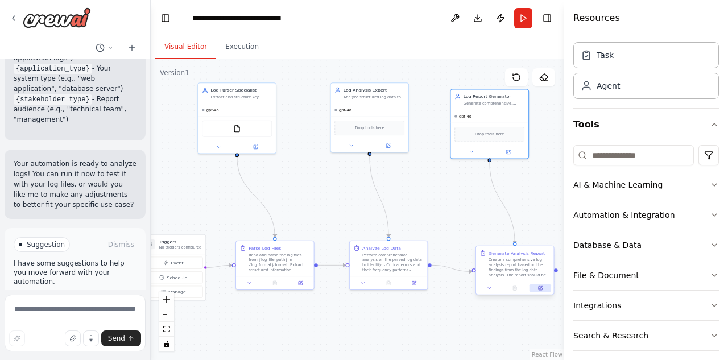
click at [538, 290] on icon at bounding box center [540, 288] width 5 height 5
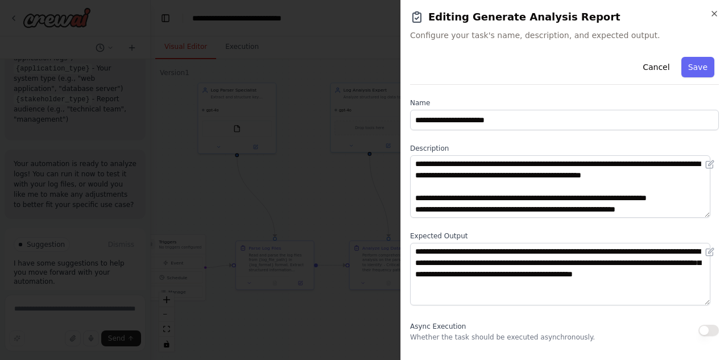
scroll to position [154, 0]
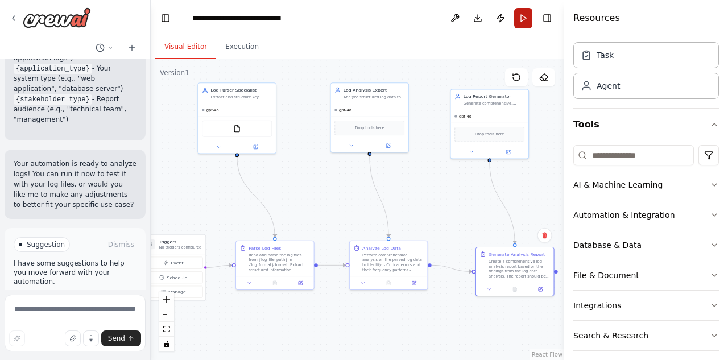
click at [525, 14] on button "Run" at bounding box center [523, 18] width 18 height 20
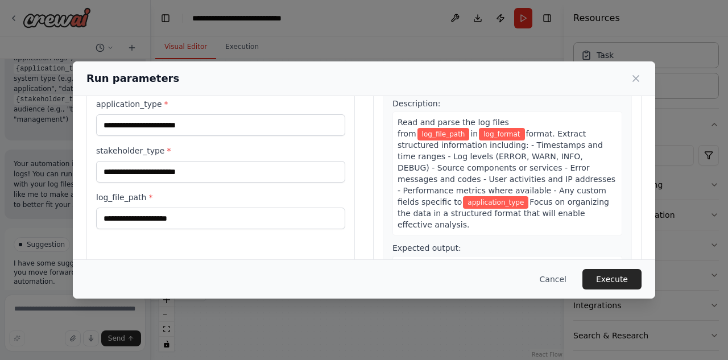
scroll to position [84, 0]
click at [609, 278] on button "Execute" at bounding box center [612, 279] width 59 height 20
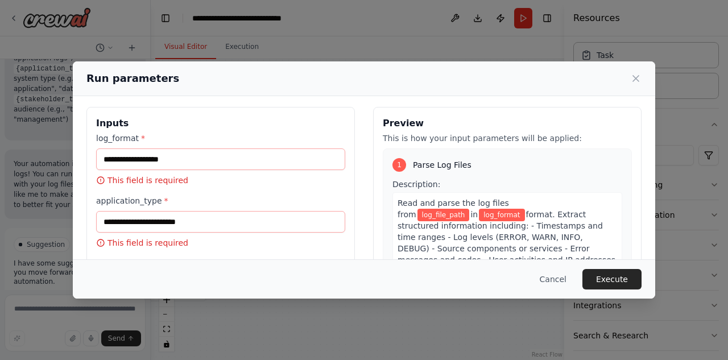
scroll to position [0, 0]
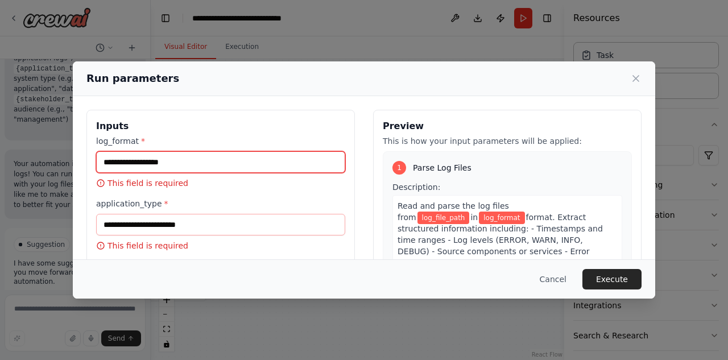
click at [164, 161] on input "log_format *" at bounding box center [220, 162] width 249 height 22
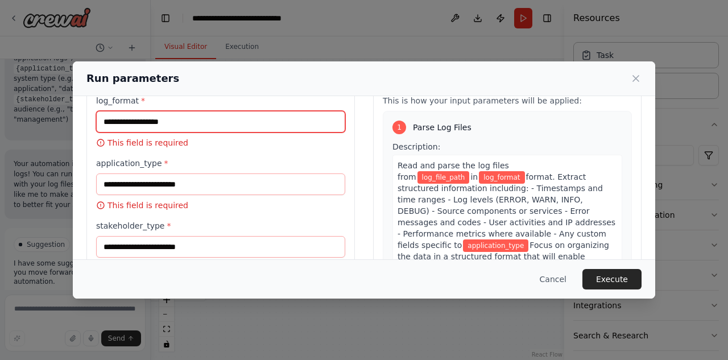
scroll to position [40, 0]
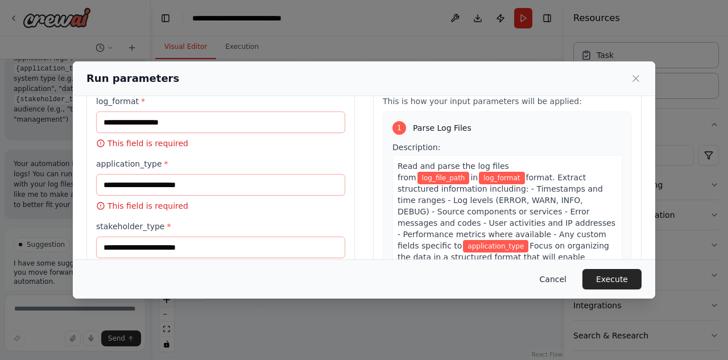
click at [562, 281] on button "Cancel" at bounding box center [553, 279] width 45 height 20
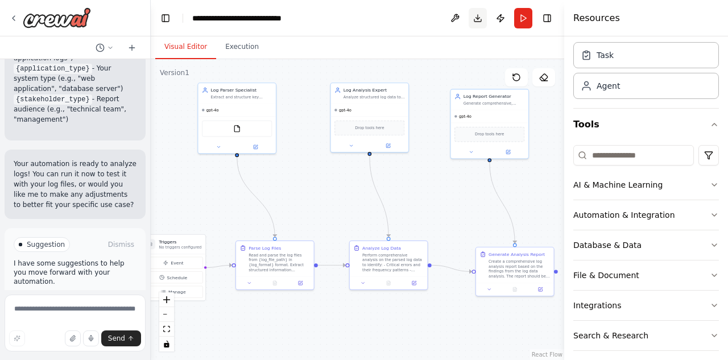
click at [475, 14] on button "Download" at bounding box center [478, 18] width 18 height 20
click at [207, 151] on div at bounding box center [237, 145] width 78 height 13
